Goal: Transaction & Acquisition: Purchase product/service

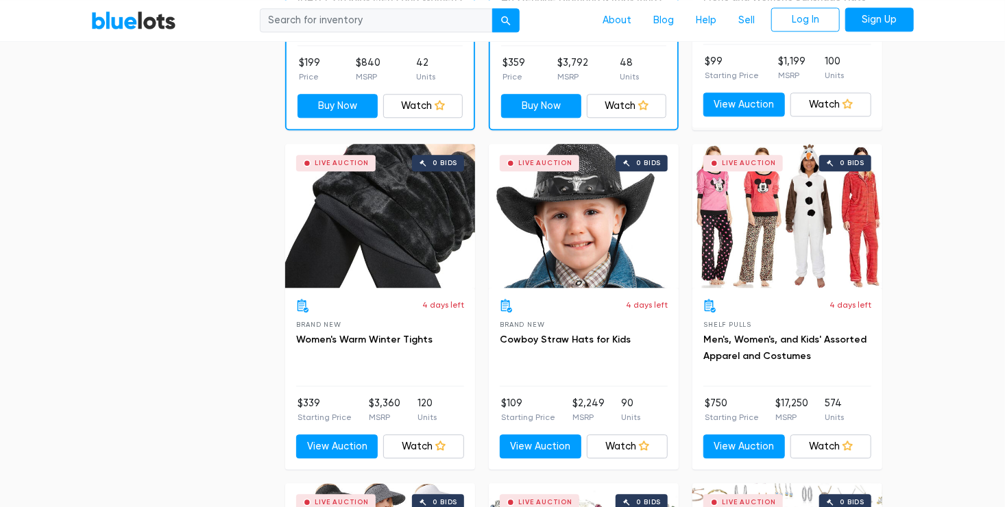
scroll to position [1673, 0]
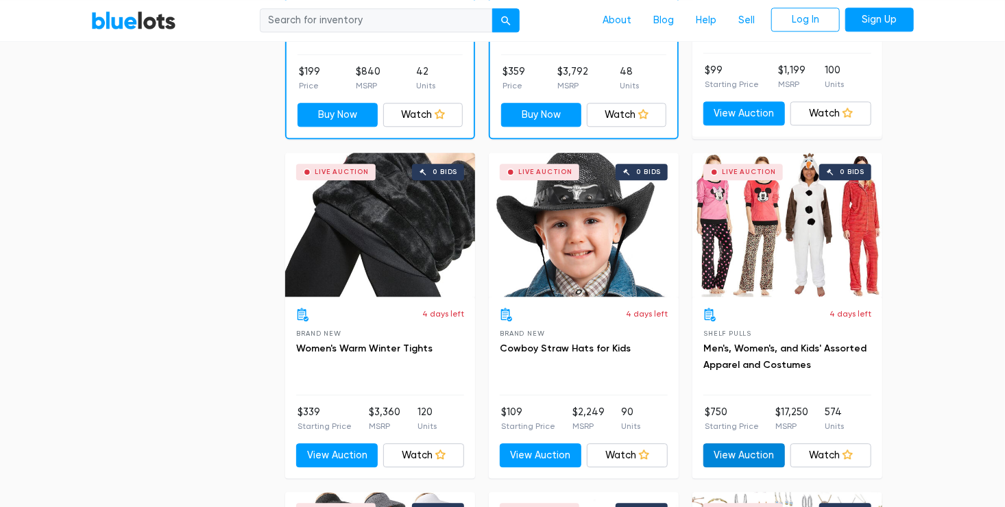
click at [755, 455] on link "View Auction" at bounding box center [744, 456] width 82 height 25
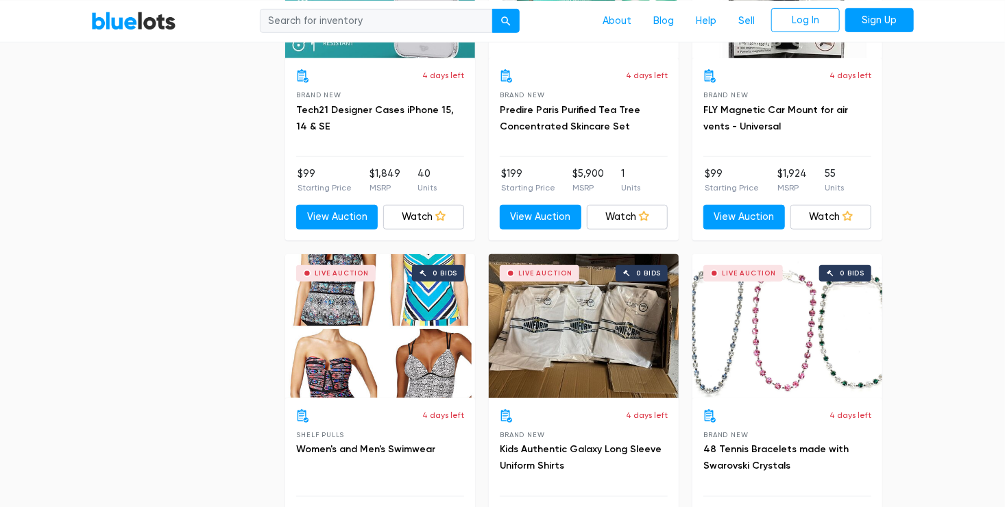
scroll to position [3044, 0]
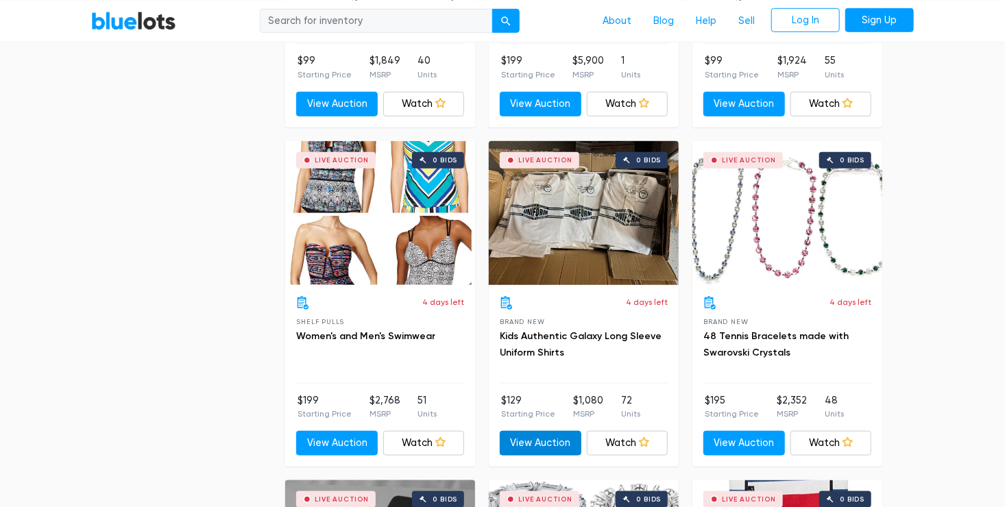
click at [544, 433] on link "View Auction" at bounding box center [541, 443] width 82 height 25
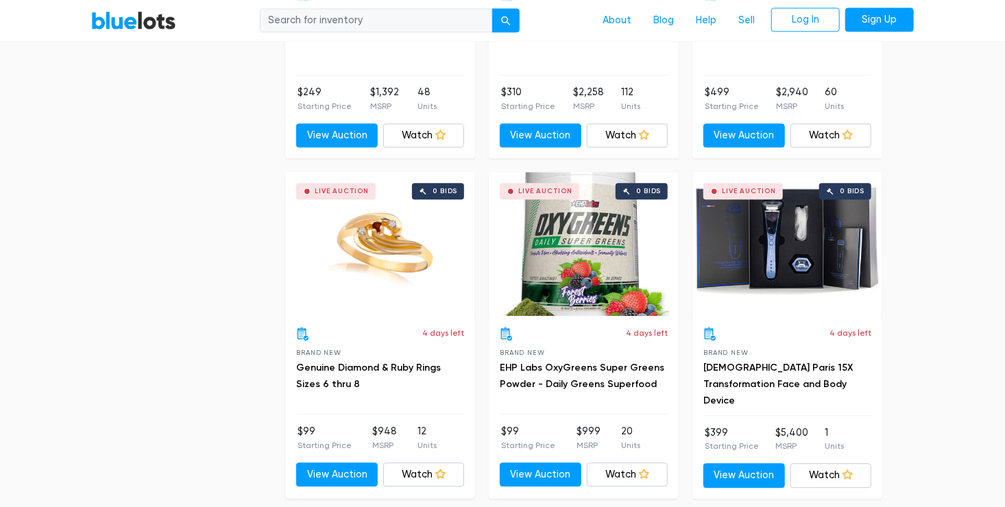
scroll to position [4058, 0]
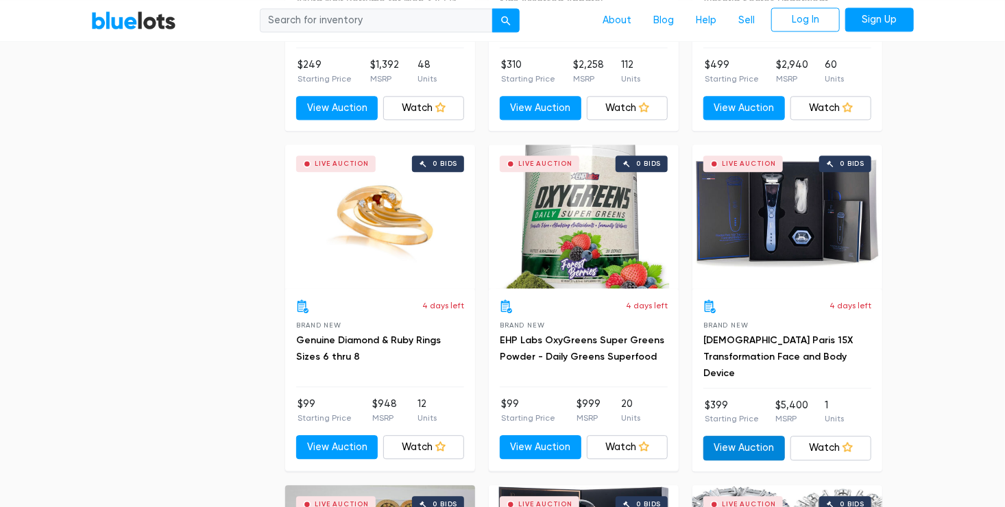
click at [733, 444] on link "View Auction" at bounding box center [744, 448] width 82 height 25
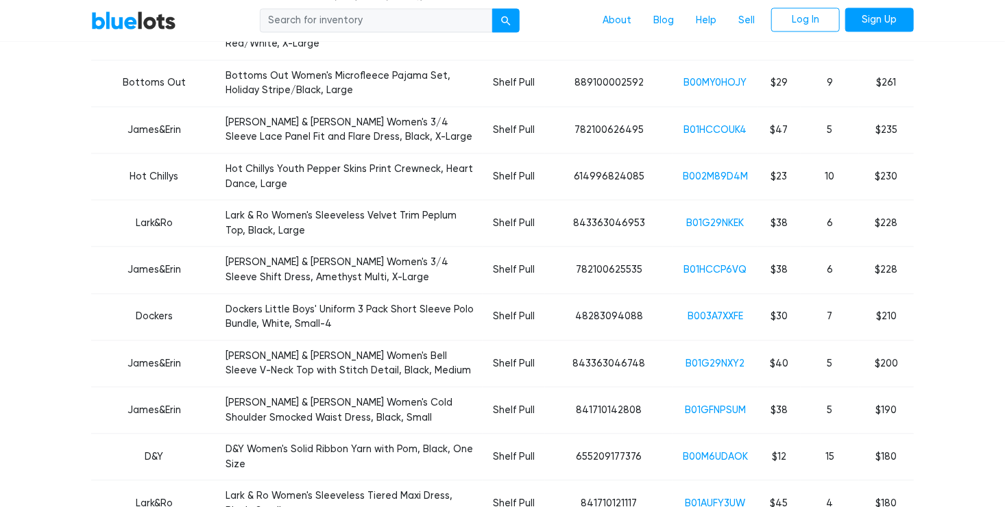
scroll to position [1398, 0]
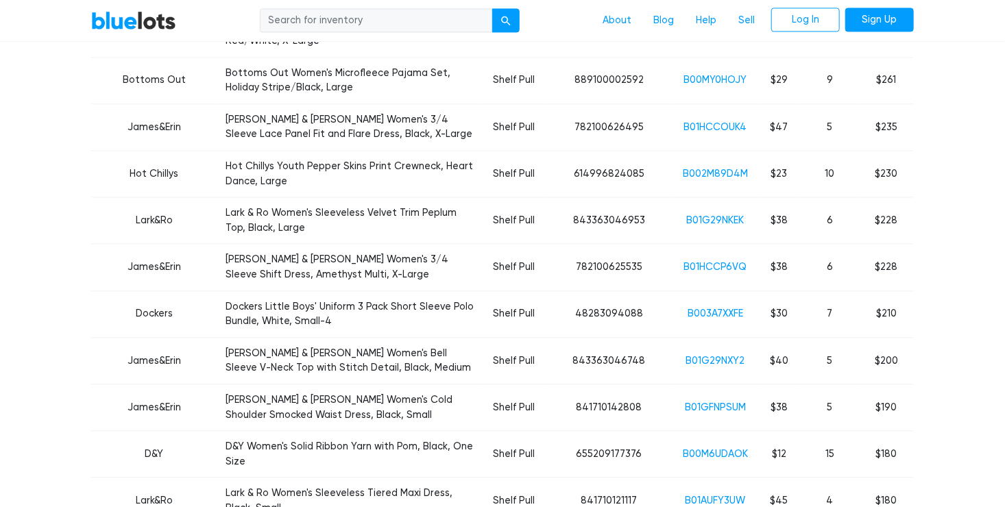
click at [705, 355] on link "B01G29NXY2" at bounding box center [715, 361] width 59 height 12
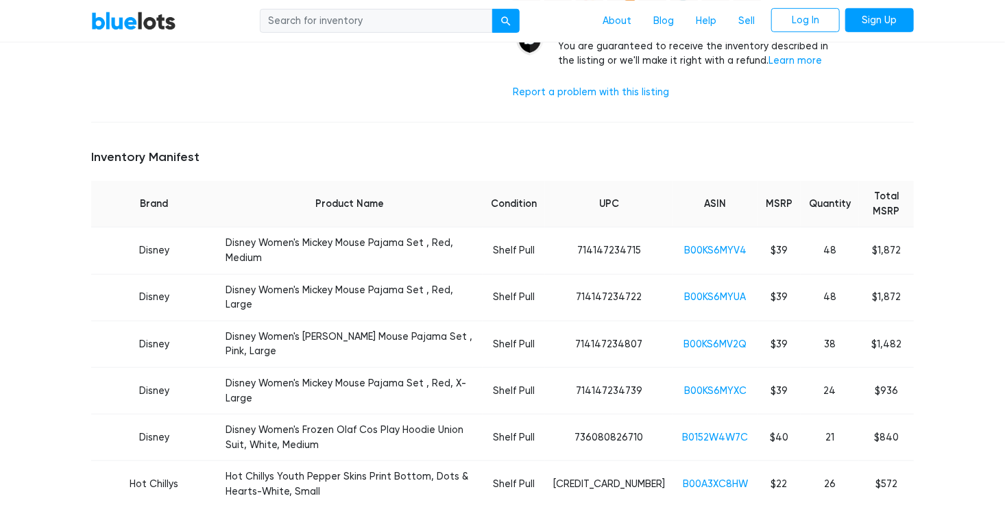
scroll to position [411, 0]
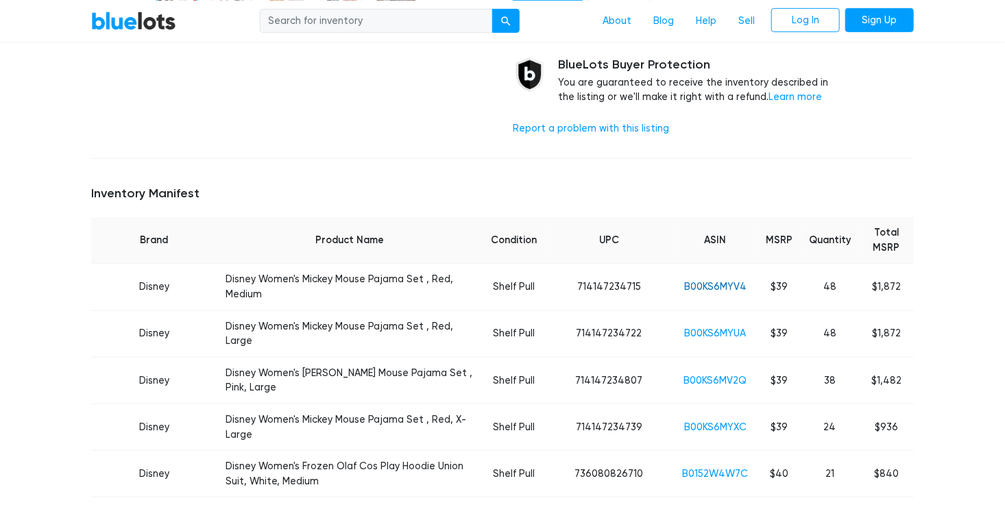
click at [703, 281] on link "B00KS6MYV4" at bounding box center [715, 287] width 62 height 12
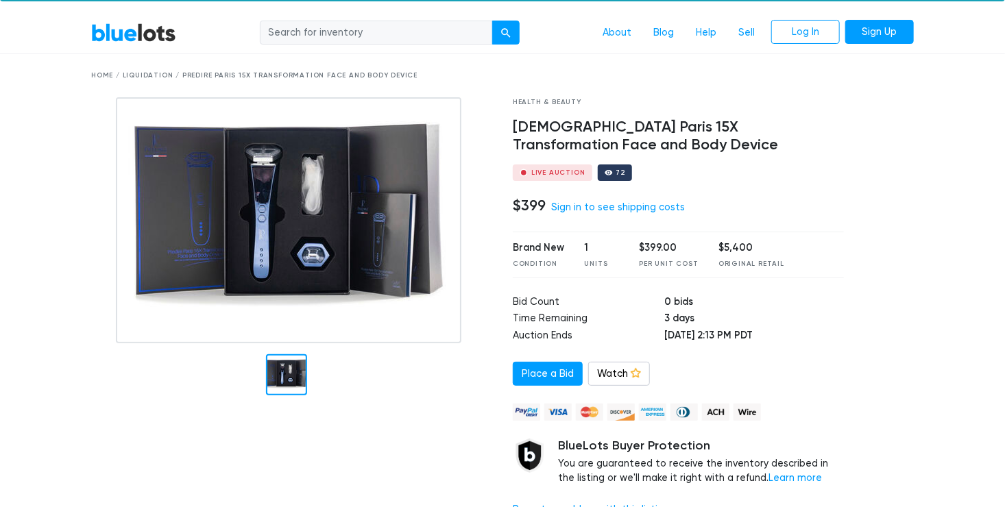
scroll to position [27, 0]
